Goal: Transaction & Acquisition: Purchase product/service

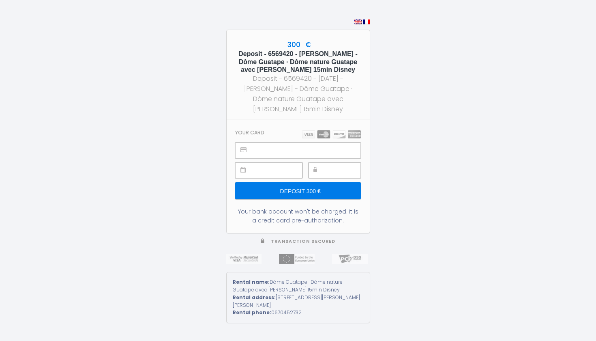
click at [339, 199] on input "Deposit 300 €" at bounding box center [297, 190] width 125 height 17
click at [327, 170] on div at bounding box center [344, 170] width 34 height 15
click at [327, 202] on section "Your card Deposit 300 € Your bank account won't be charged. It is a credit card…" at bounding box center [298, 175] width 143 height 113
click at [326, 198] on input "Deposit 300 €" at bounding box center [297, 190] width 125 height 17
